Goal: Task Accomplishment & Management: Use online tool/utility

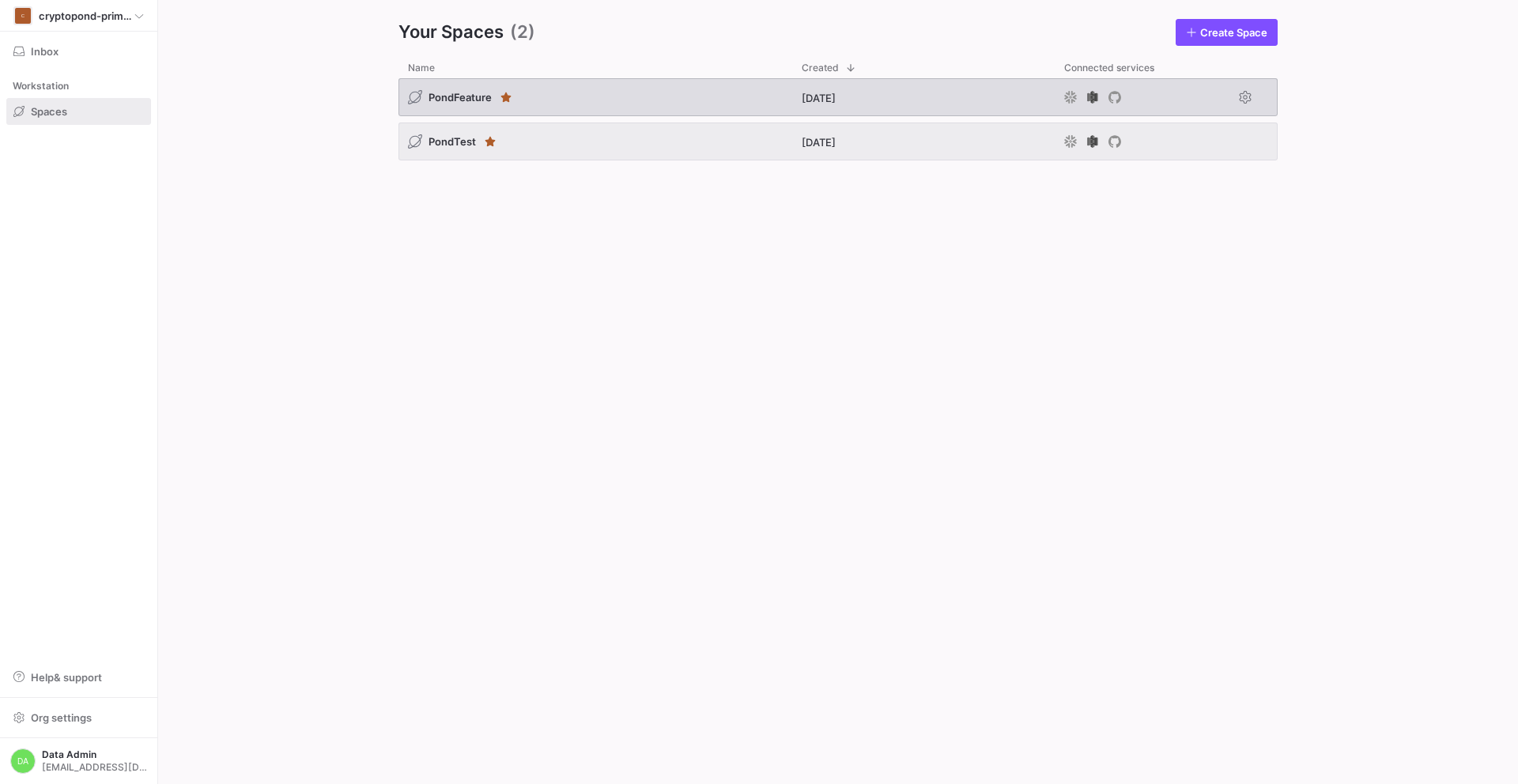
click at [476, 94] on span "PondFeature" at bounding box center [459, 97] width 63 height 13
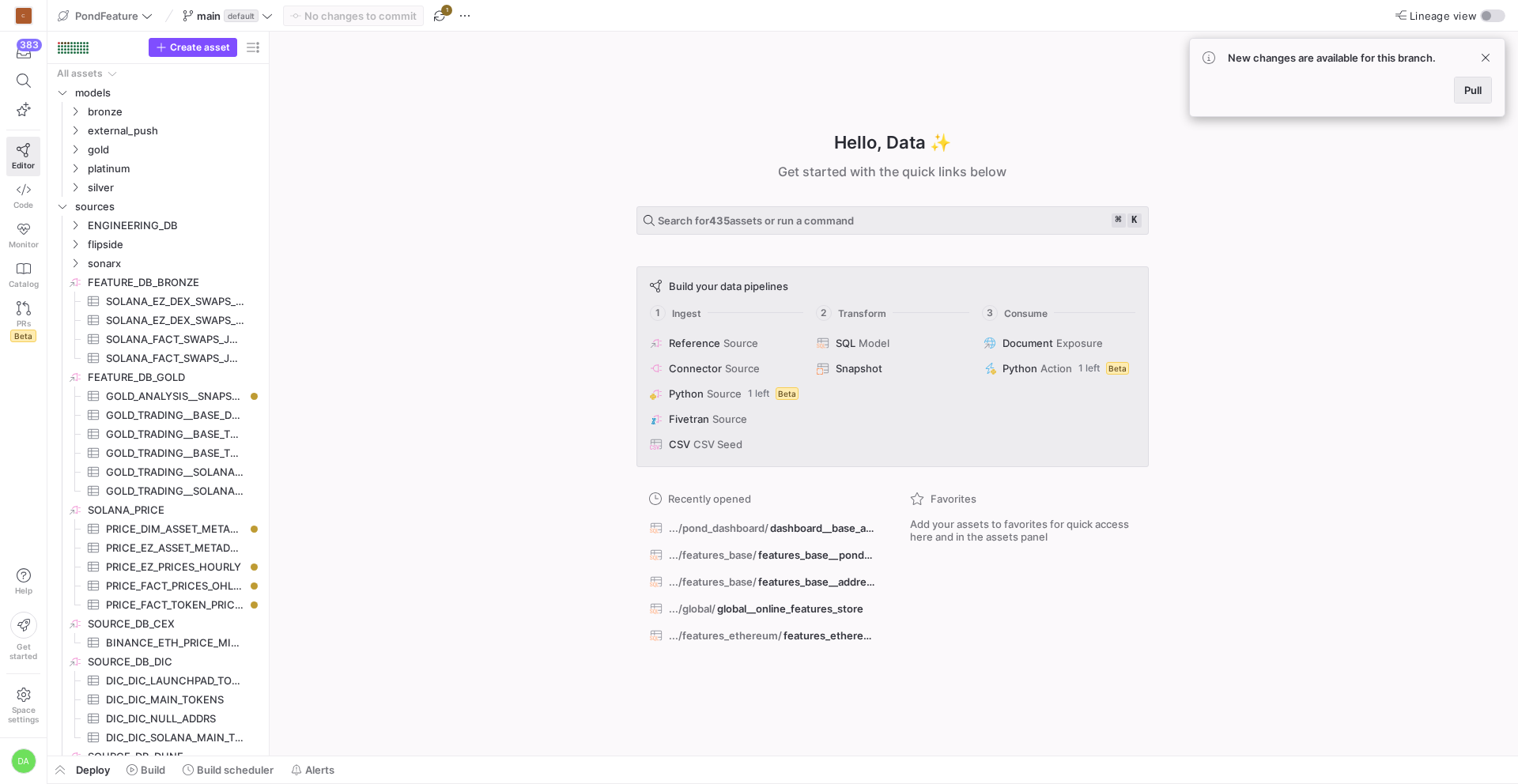
click at [1461, 96] on span at bounding box center [1473, 90] width 37 height 25
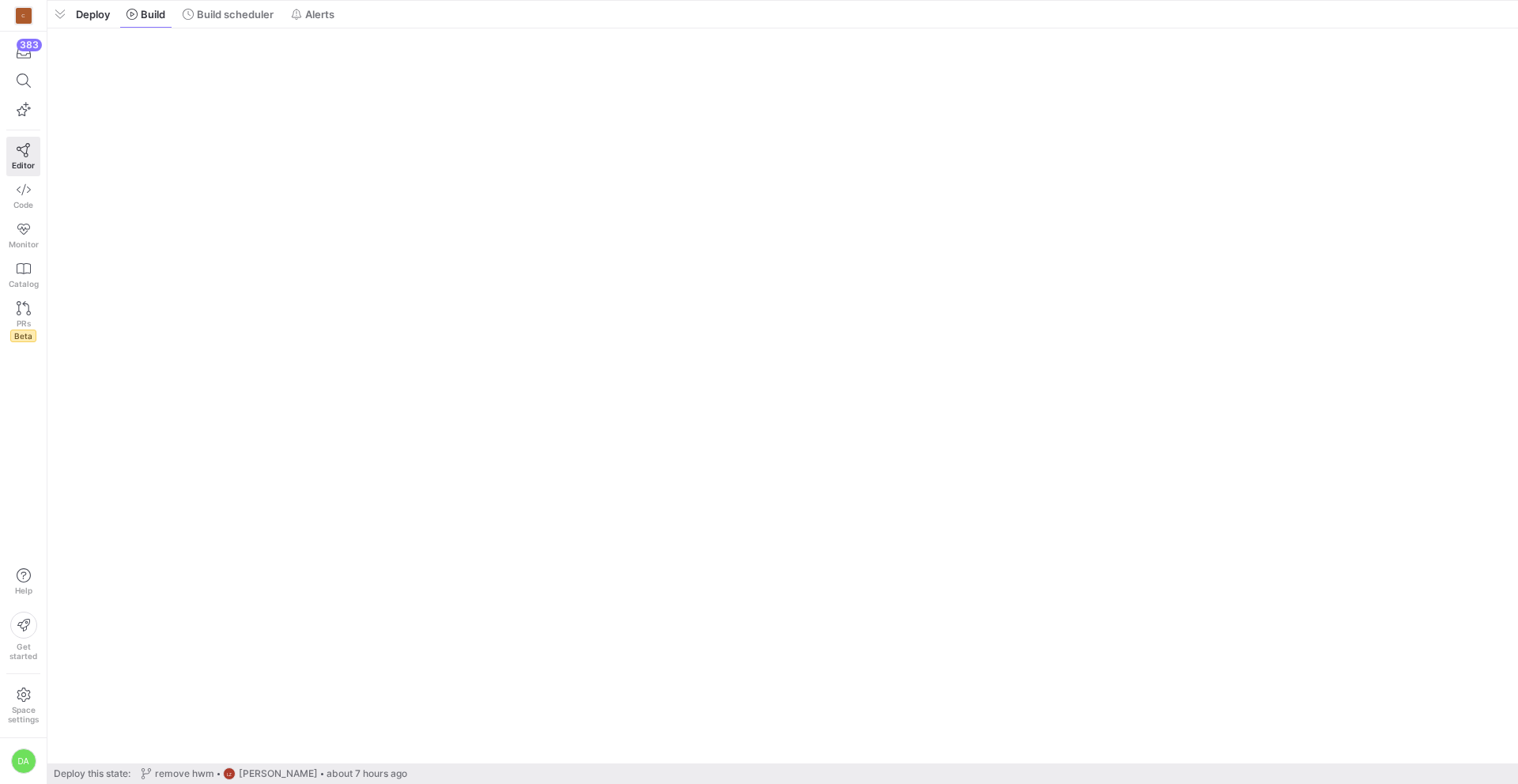
drag, startPoint x: 501, startPoint y: 758, endPoint x: 467, endPoint y: -23, distance: 781.7
click at [467, 0] on html "C 383 Editor Code Monitor Catalog PRs Beta Help Get started Space settings DA P…" at bounding box center [759, 392] width 1518 height 784
click at [228, 18] on span "Build scheduler" at bounding box center [235, 14] width 76 height 13
